Goal: Task Accomplishment & Management: Use online tool/utility

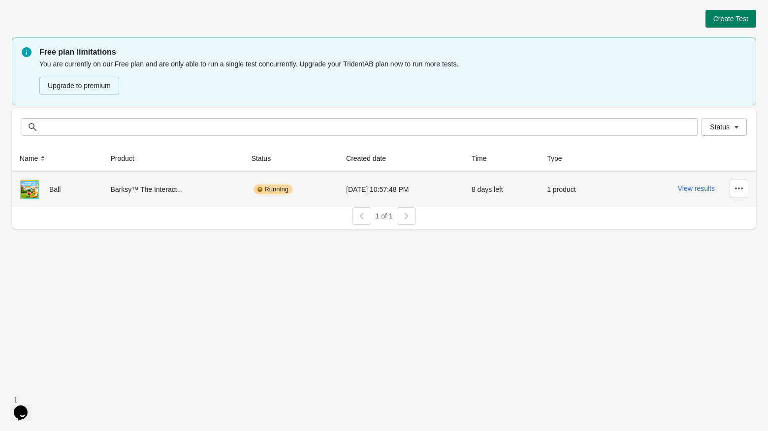
click at [700, 196] on div "View results" at bounding box center [683, 189] width 130 height 18
click at [691, 189] on button "View results" at bounding box center [696, 189] width 37 height 8
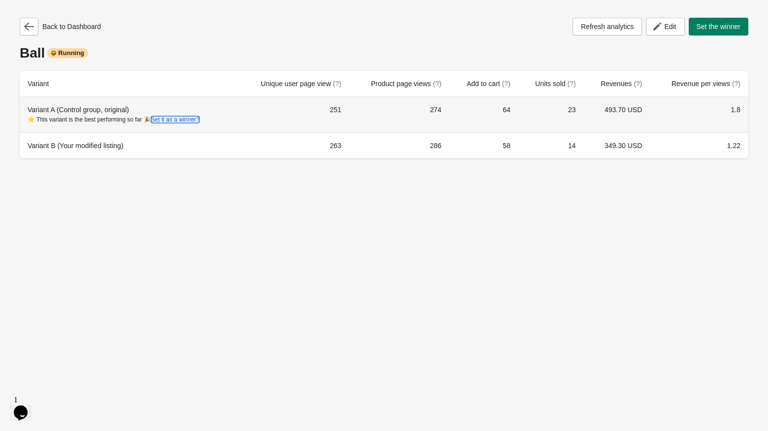
click at [176, 117] on button "Set it as a winner?" at bounding box center [175, 119] width 49 height 7
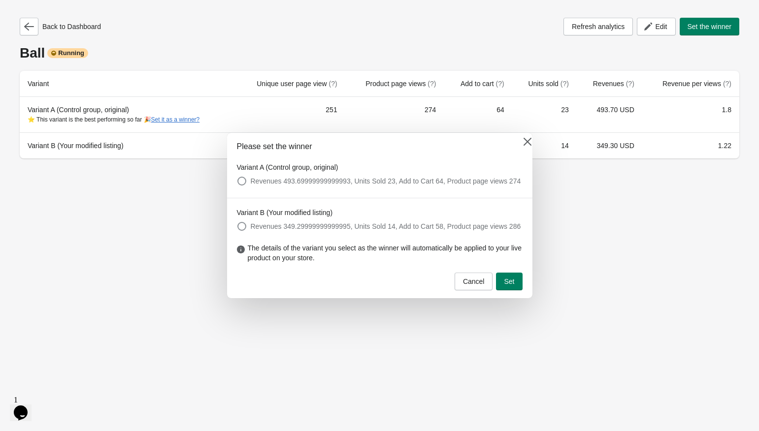
click at [151, 186] on div at bounding box center [379, 215] width 759 height 431
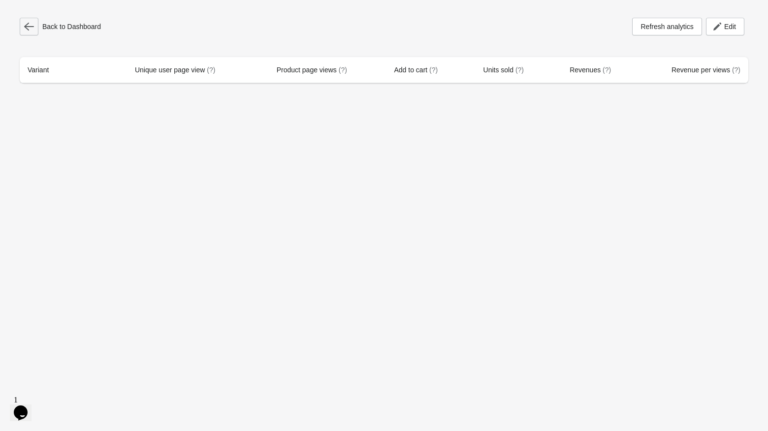
click at [33, 22] on icon "button" at bounding box center [29, 27] width 10 height 10
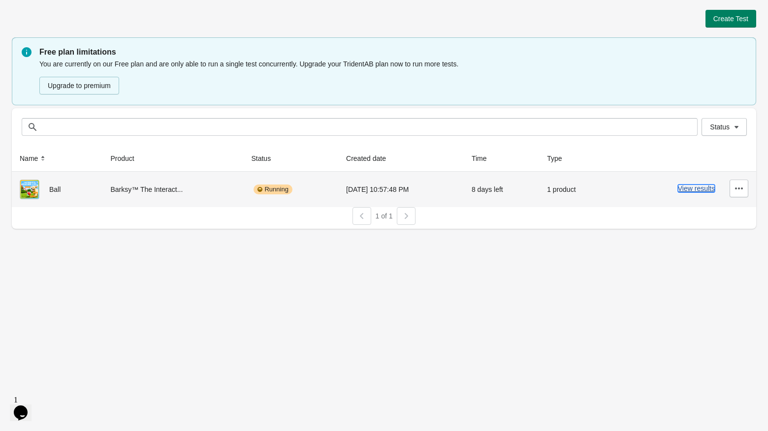
click at [685, 190] on button "View results" at bounding box center [696, 189] width 37 height 8
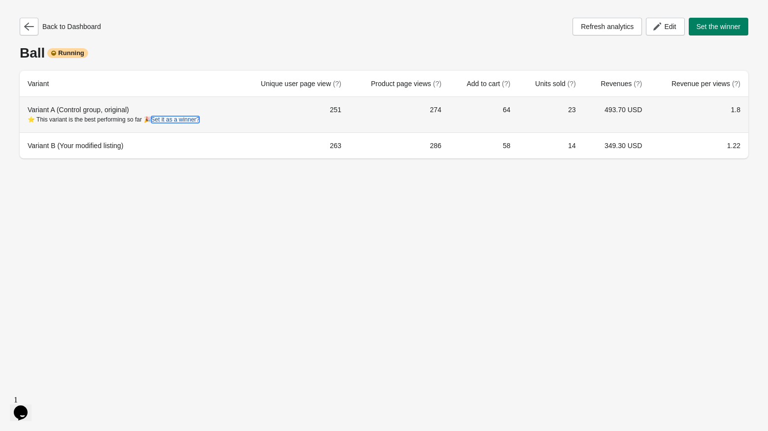
click at [180, 117] on button "Set it as a winner?" at bounding box center [175, 119] width 49 height 7
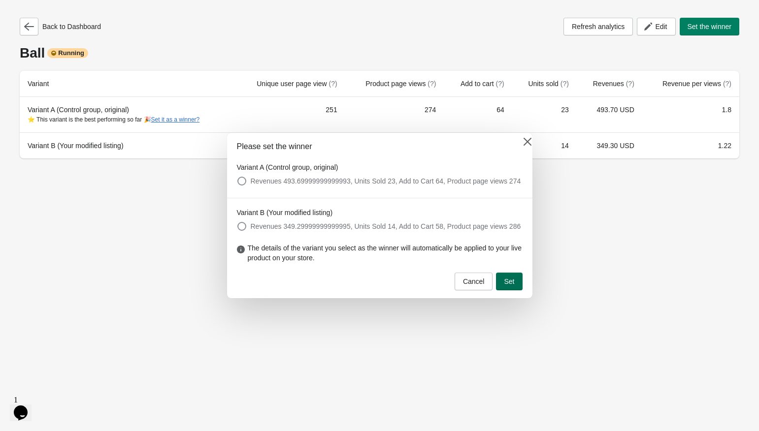
click at [517, 287] on button "Set" at bounding box center [509, 282] width 26 height 18
